Goal: Register for event/course

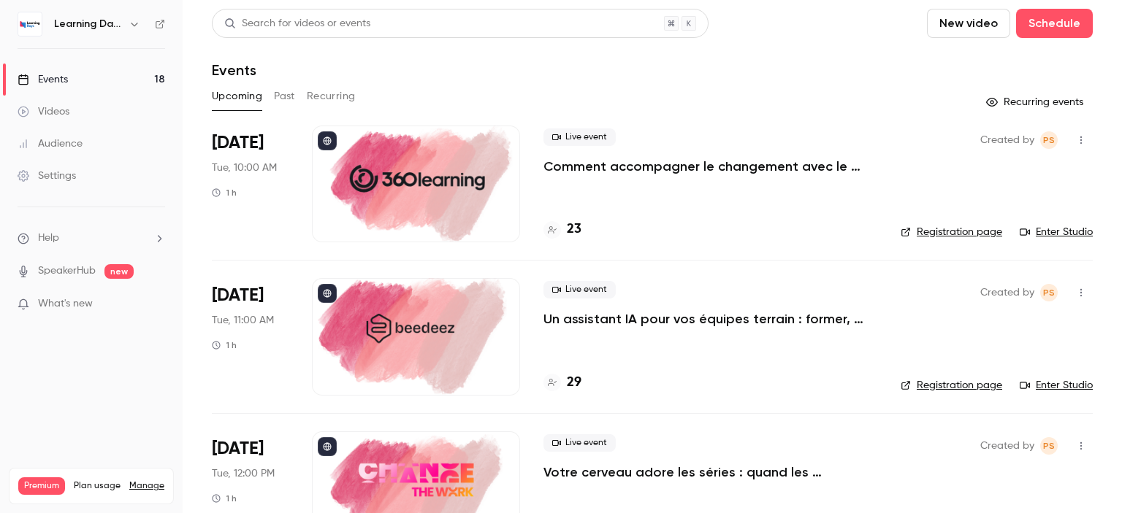
click at [576, 229] on h4 "23" at bounding box center [574, 230] width 15 height 20
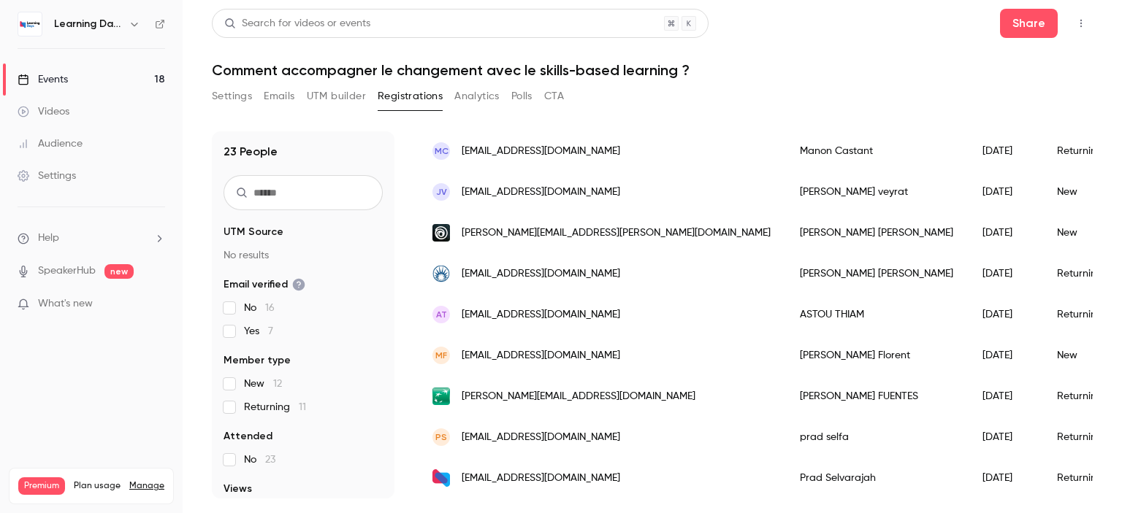
scroll to position [723, 0]
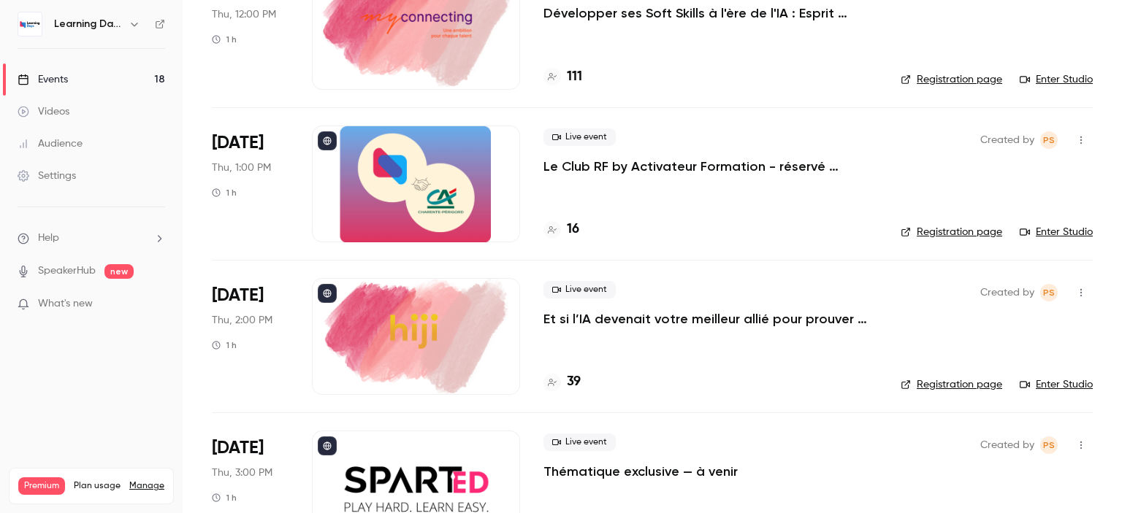
scroll to position [2351, 0]
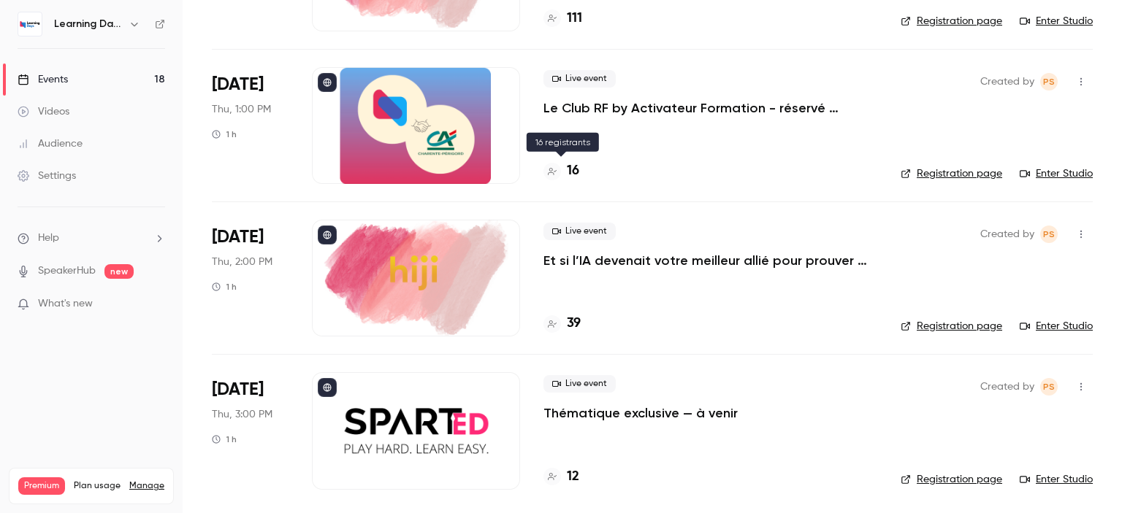
click at [575, 168] on h4 "16" at bounding box center [573, 171] width 12 height 20
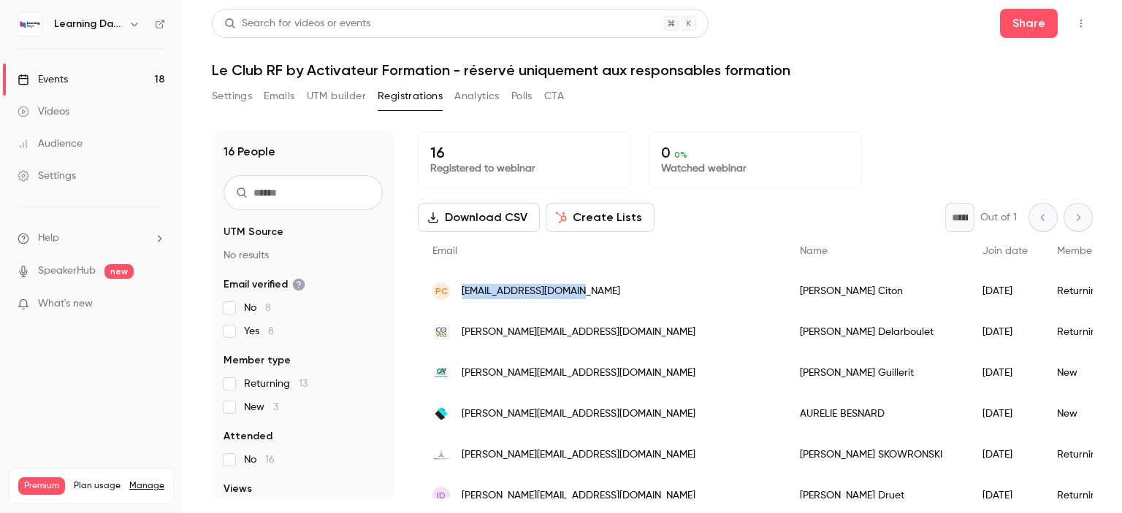
drag, startPoint x: 631, startPoint y: 286, endPoint x: 452, endPoint y: 290, distance: 178.9
click at [452, 290] on div "PC [PERSON_NAME][EMAIL_ADDRESS][DOMAIN_NAME]" at bounding box center [601, 291] width 367 height 41
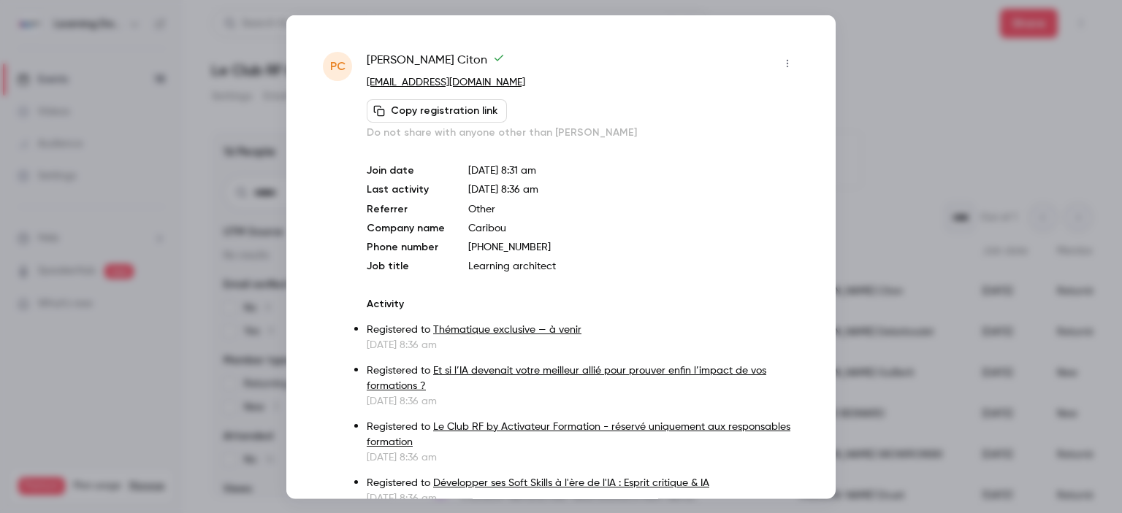
click at [914, 64] on div at bounding box center [561, 256] width 1122 height 513
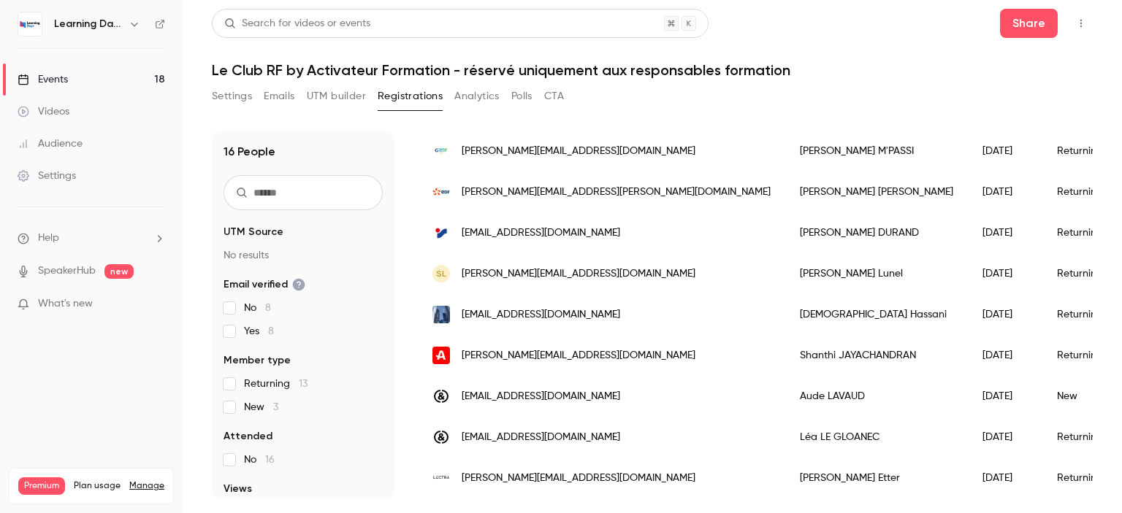
scroll to position [437, 0]
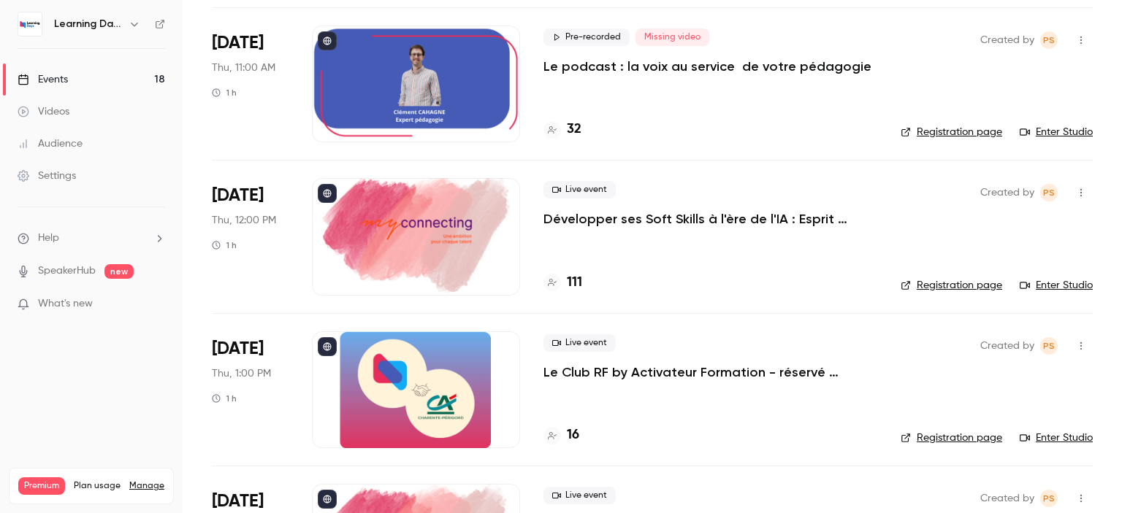
scroll to position [2101, 0]
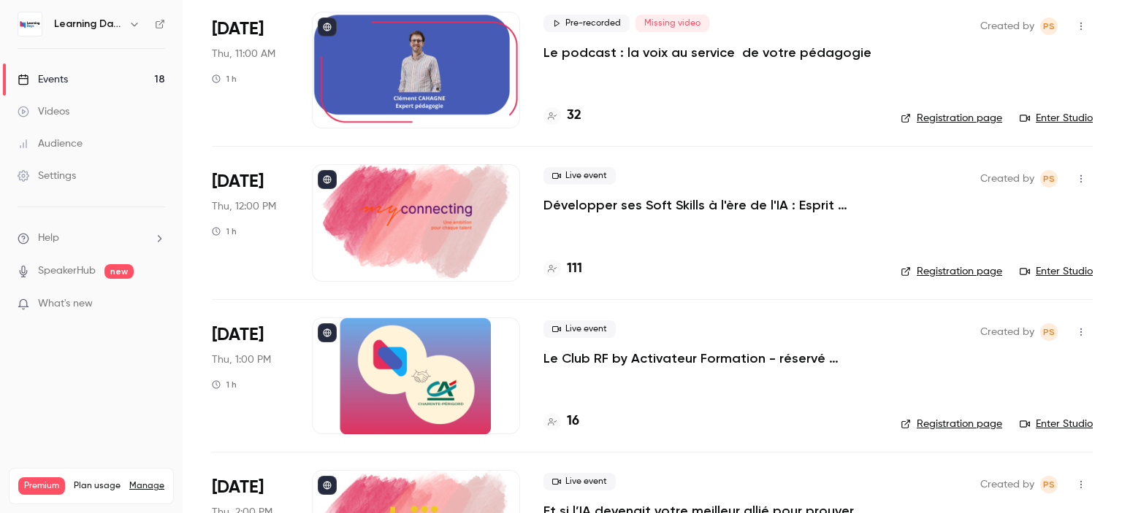
click at [726, 200] on p "Développer ses Soft Skills à l'ère de l'IA : Esprit critique & IA" at bounding box center [710, 205] width 334 height 18
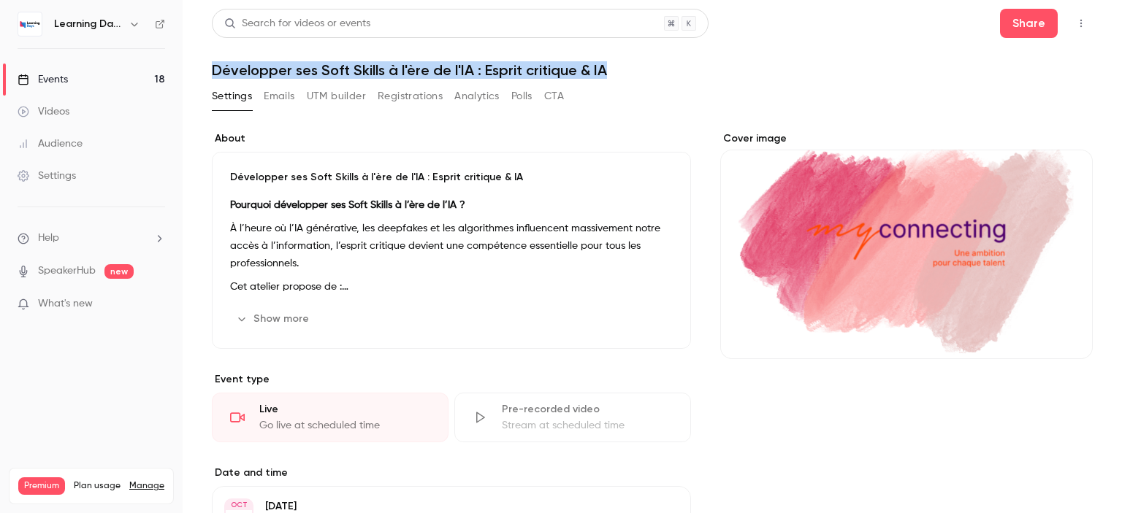
drag, startPoint x: 1121, startPoint y: 55, endPoint x: 1014, endPoint y: -70, distance: 164.7
click at [1014, 0] on html "Learning Days Events 18 Videos Audience Settings Help SpeakerHub new What's new…" at bounding box center [561, 314] width 1122 height 628
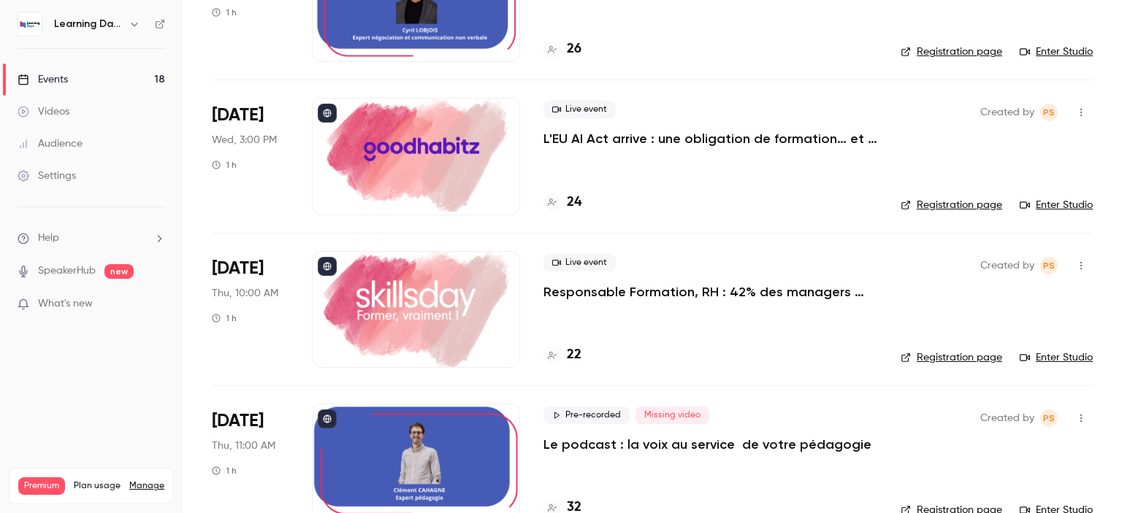
scroll to position [1902, 0]
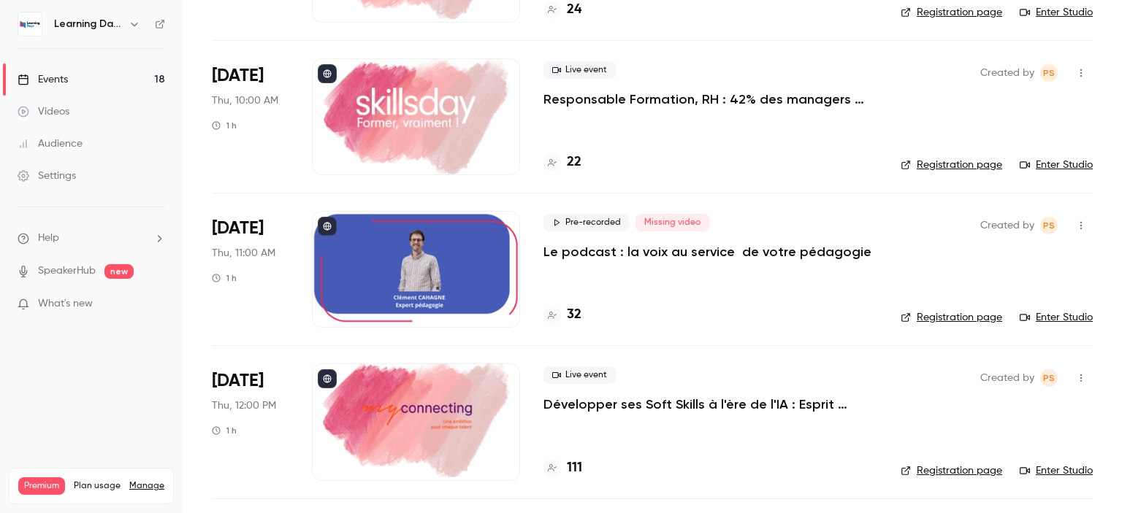
click at [575, 467] on h4 "111" at bounding box center [574, 469] width 15 height 20
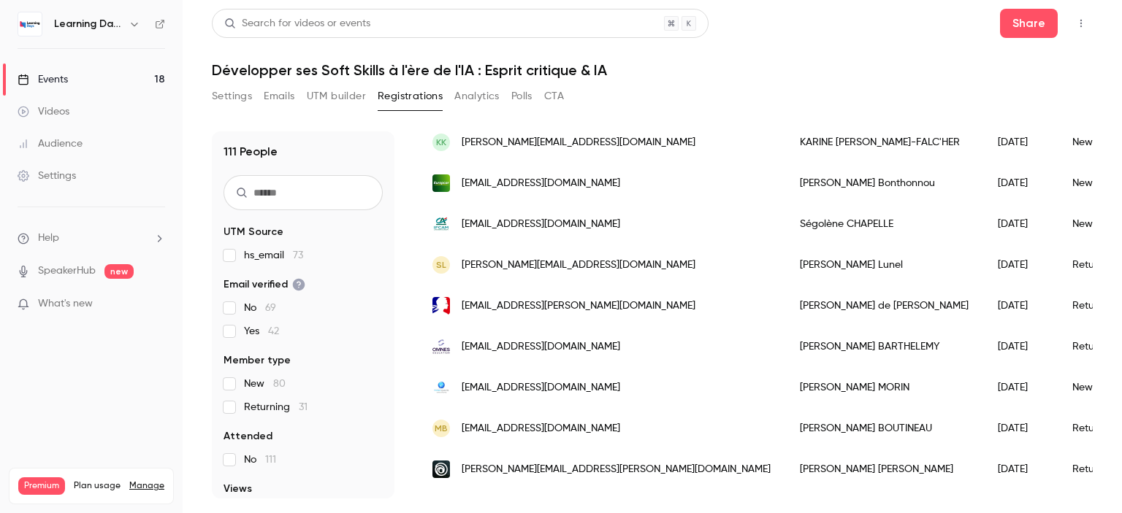
scroll to position [1425, 0]
